Goal: Task Accomplishment & Management: Manage account settings

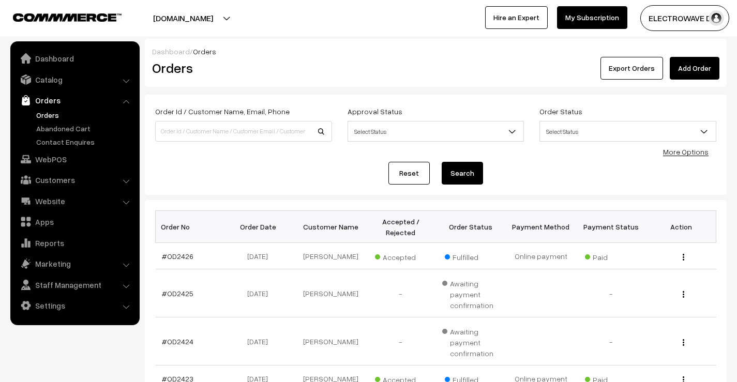
click at [51, 113] on link "Orders" at bounding box center [85, 115] width 102 height 11
drag, startPoint x: 0, startPoint y: 0, endPoint x: 207, endPoint y: 36, distance: 210.5
click at [211, 32] on div "dhruvpro.com Go to Website Create New Store ELECTROWAVE DE… My Profile Refer & …" at bounding box center [368, 18] width 737 height 36
click at [220, 23] on button "[DOMAIN_NAME]" at bounding box center [183, 18] width 132 height 26
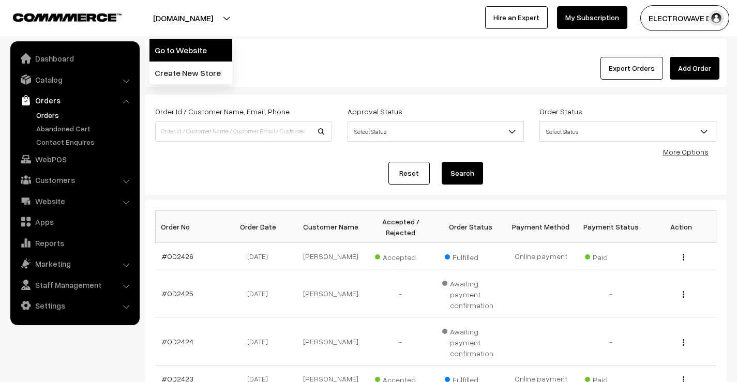
click at [201, 52] on link "Go to Website" at bounding box center [190, 50] width 83 height 23
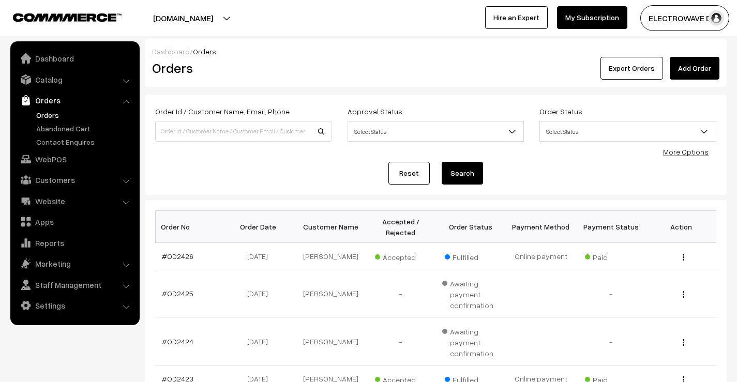
click at [30, 117] on ul "Orders" at bounding box center [75, 129] width 124 height 38
click at [39, 115] on link "Orders" at bounding box center [85, 115] width 102 height 11
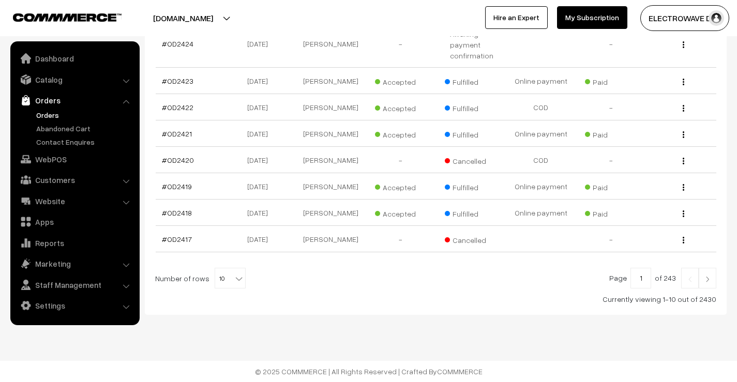
scroll to position [306, 0]
drag, startPoint x: 227, startPoint y: 279, endPoint x: 226, endPoint y: 273, distance: 6.8
click at [227, 279] on span "10" at bounding box center [230, 278] width 30 height 21
select select "80"
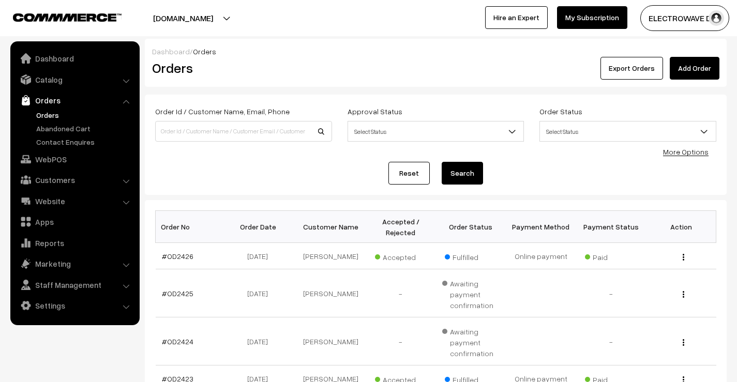
click at [54, 116] on link "Orders" at bounding box center [85, 115] width 102 height 11
